Goal: Navigation & Orientation: Find specific page/section

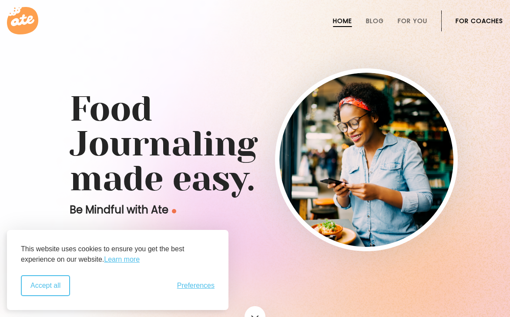
click at [37, 285] on button "Accept all" at bounding box center [45, 285] width 49 height 21
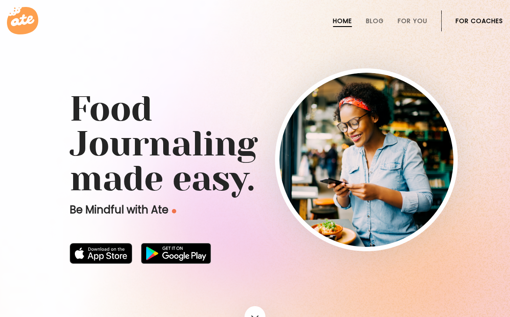
click at [463, 22] on link "For Coaches" at bounding box center [479, 20] width 47 height 7
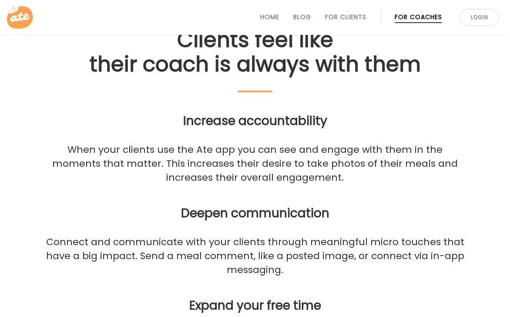
scroll to position [1051, 0]
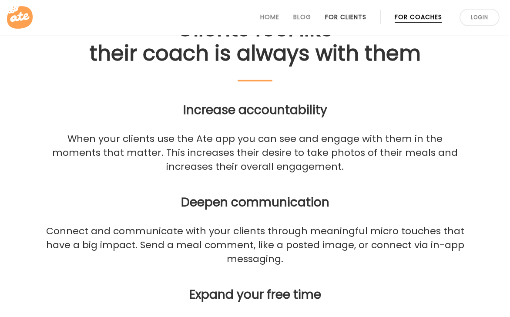
click at [333, 20] on link "For Clients" at bounding box center [345, 16] width 41 height 7
